Goal: Browse casually

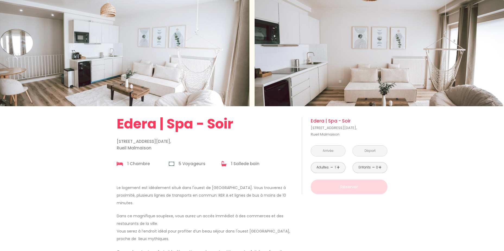
click at [422, 76] on div "Slideshow" at bounding box center [379, 53] width 249 height 106
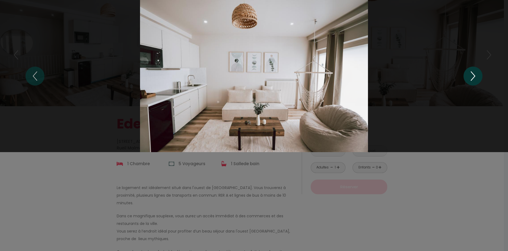
click at [473, 75] on icon "Next" at bounding box center [472, 76] width 11 height 16
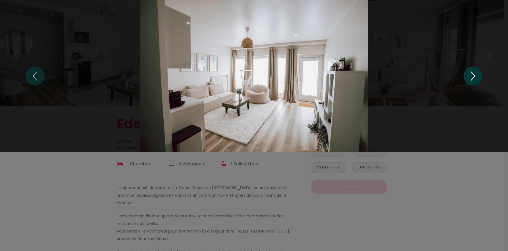
click at [473, 75] on icon "Next" at bounding box center [472, 76] width 11 height 16
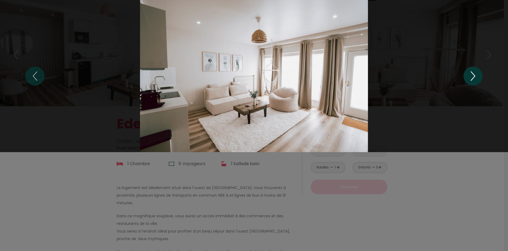
click at [473, 75] on icon "Next" at bounding box center [472, 76] width 11 height 16
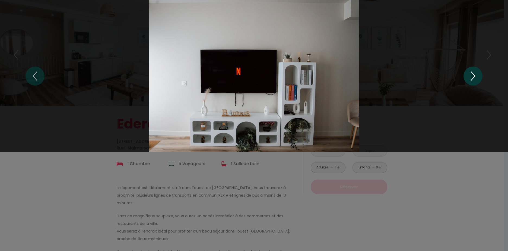
click at [473, 75] on icon "Next" at bounding box center [472, 76] width 11 height 16
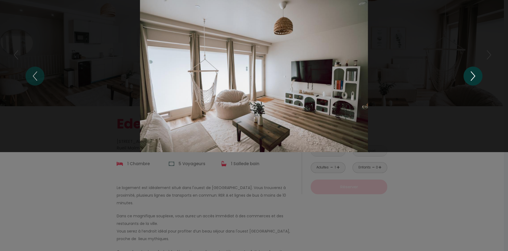
click at [473, 75] on icon "Next" at bounding box center [472, 76] width 11 height 16
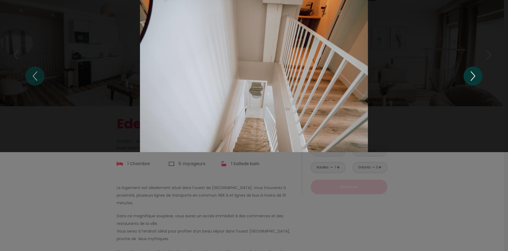
click at [473, 75] on icon "Next" at bounding box center [472, 76] width 11 height 16
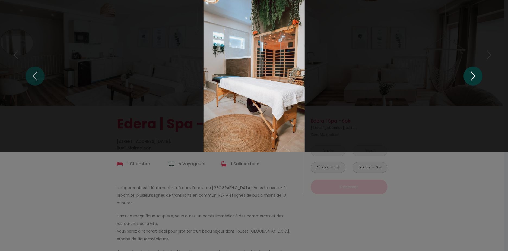
click at [473, 75] on icon "Next" at bounding box center [472, 76] width 11 height 16
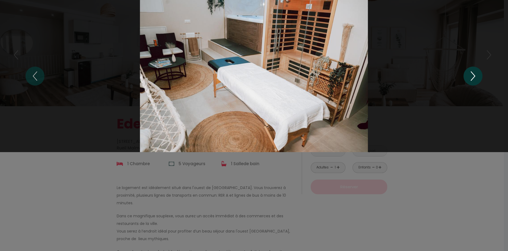
click at [473, 75] on icon "Next" at bounding box center [472, 76] width 11 height 16
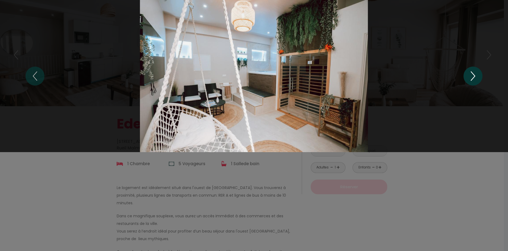
click at [473, 75] on icon "Next" at bounding box center [472, 76] width 11 height 16
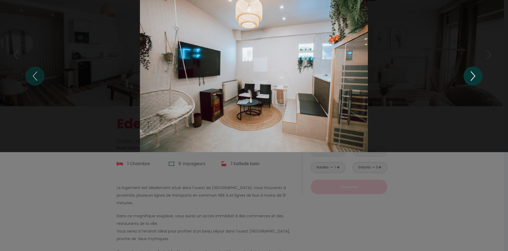
click at [470, 78] on icon "Next" at bounding box center [472, 76] width 11 height 16
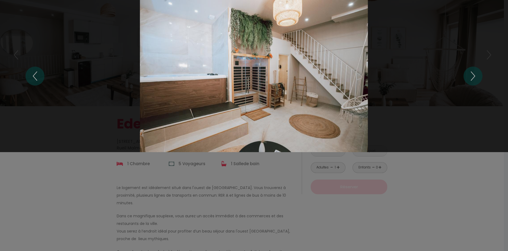
click at [438, 216] on div at bounding box center [254, 125] width 508 height 251
click at [179, 171] on div at bounding box center [254, 125] width 508 height 251
